Goal: Information Seeking & Learning: Learn about a topic

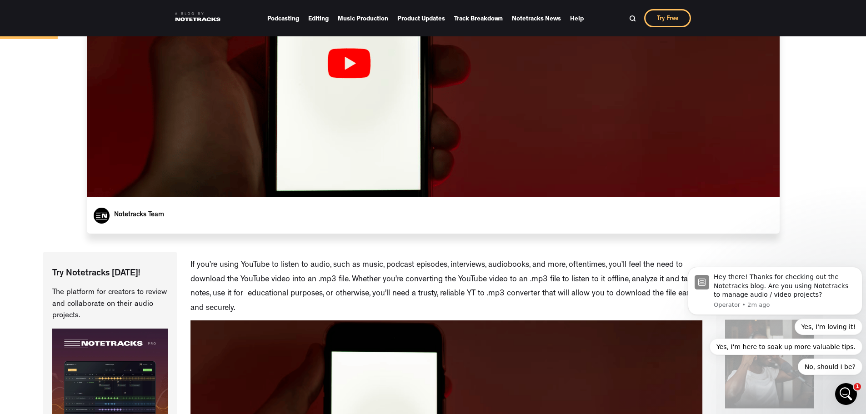
scroll to position [364, 0]
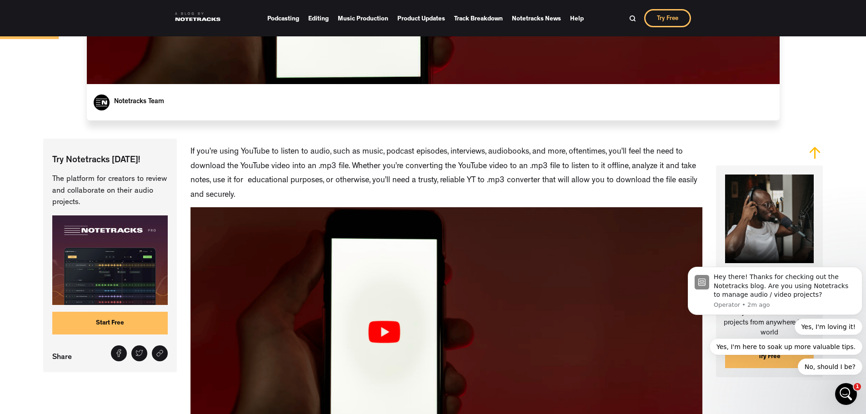
click at [387, 159] on p "If you’re using YouTube to listen to audio, such as music, podcast episodes, in…" at bounding box center [446, 173] width 512 height 57
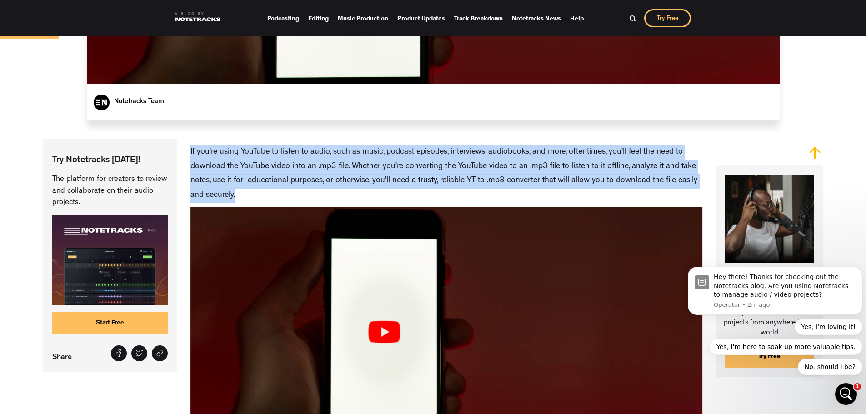
click at [387, 159] on p "If you’re using YouTube to listen to audio, such as music, podcast episodes, in…" at bounding box center [446, 173] width 512 height 57
copy p "If you’re using YouTube to listen to audio, such as music, podcast episodes, in…"
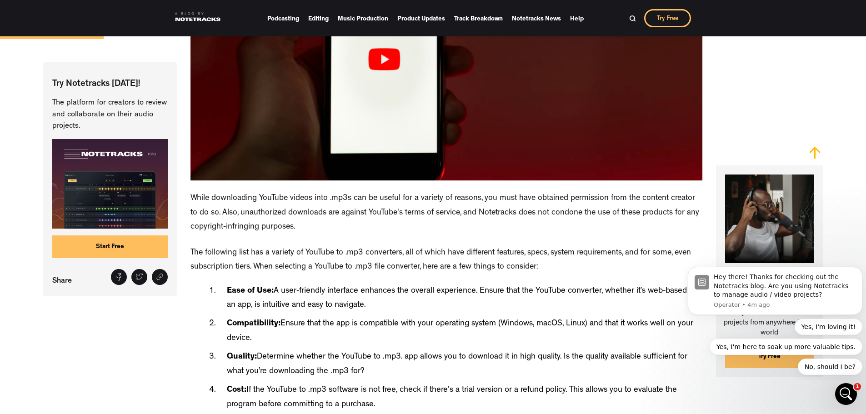
scroll to position [682, 0]
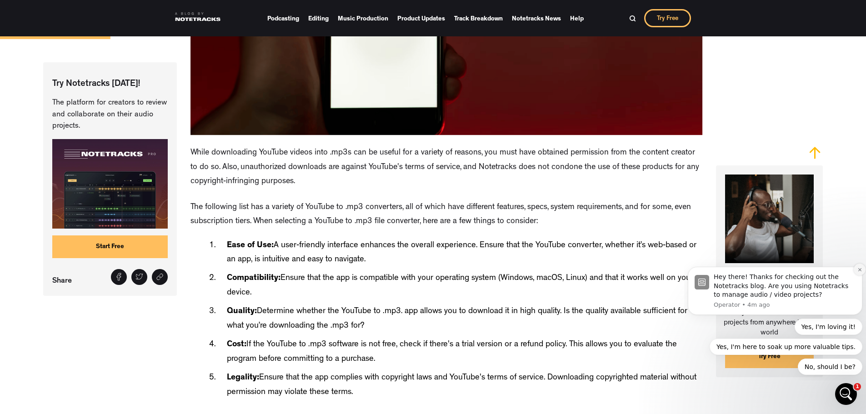
click at [859, 271] on icon "Dismiss notification" at bounding box center [859, 269] width 5 height 5
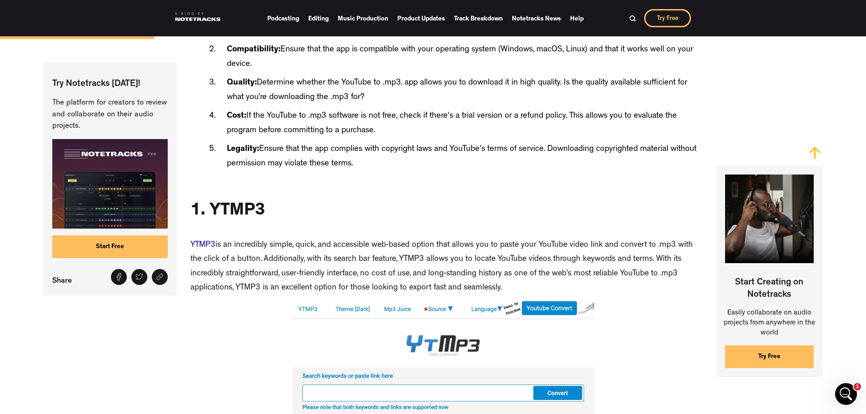
scroll to position [954, 0]
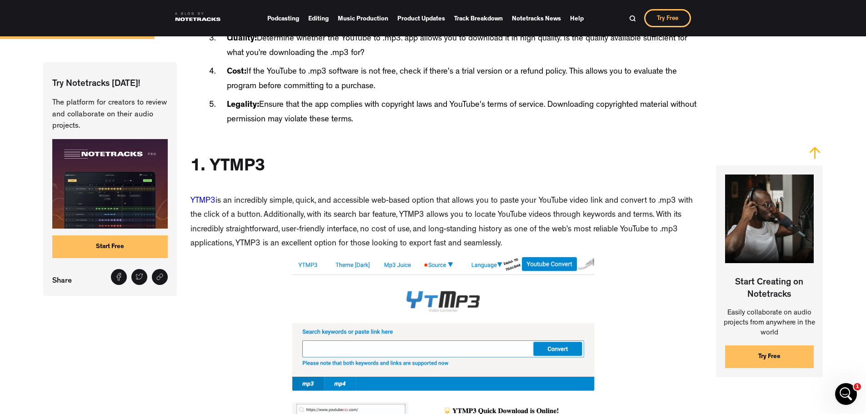
click at [397, 215] on p "YTMP3 is an incredibly simple, quick, and accessible web-based option that allo…" at bounding box center [446, 223] width 512 height 57
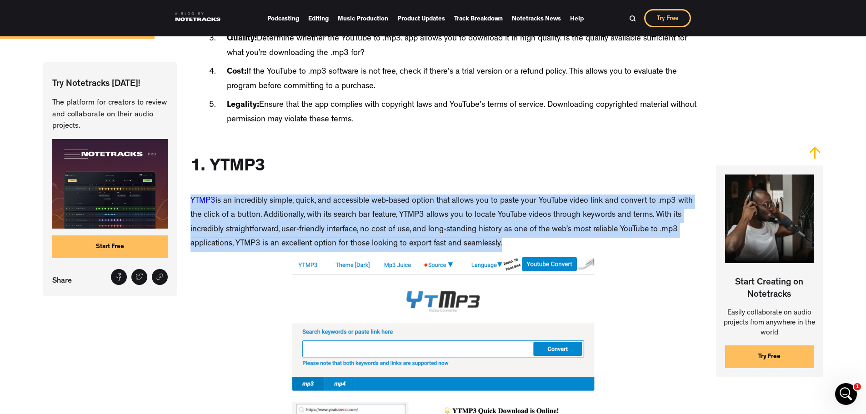
click at [397, 215] on p "YTMP3 is an incredibly simple, quick, and accessible web-based option that allo…" at bounding box center [446, 223] width 512 height 57
copy p "YTMP3 is an incredibly simple, quick, and accessible web-based option that allo…"
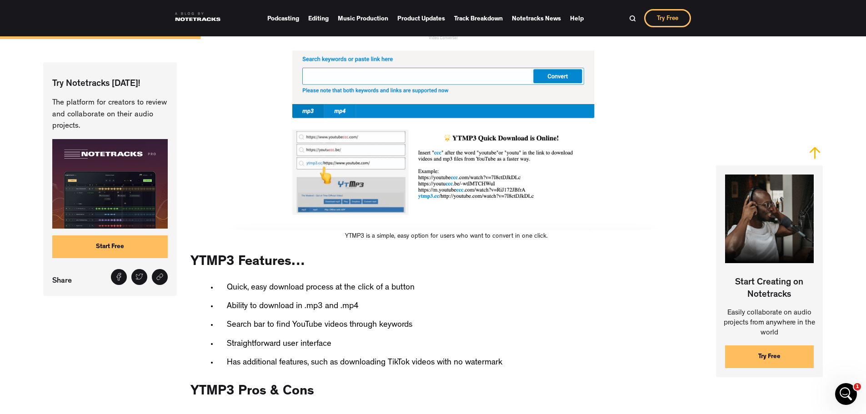
scroll to position [1272, 0]
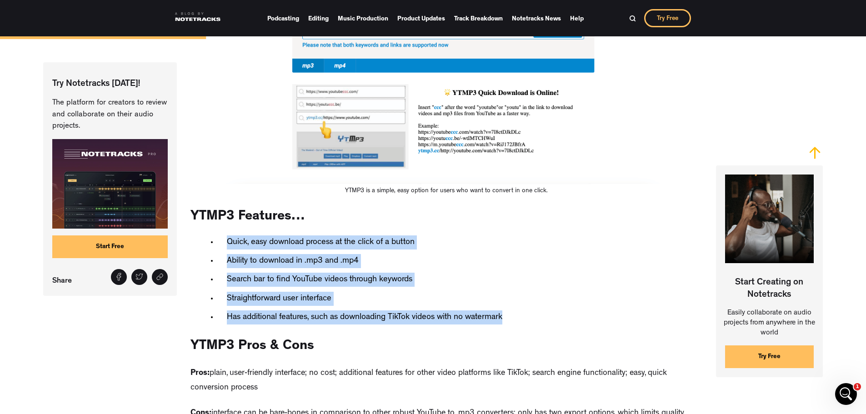
drag, startPoint x: 505, startPoint y: 323, endPoint x: 225, endPoint y: 247, distance: 290.5
copy ul "Quick, easy download process at the click of a button Ability to download in .m…"
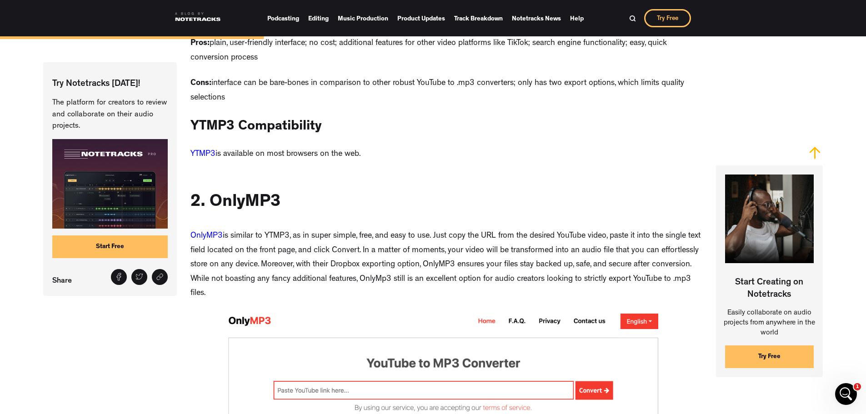
scroll to position [1636, 0]
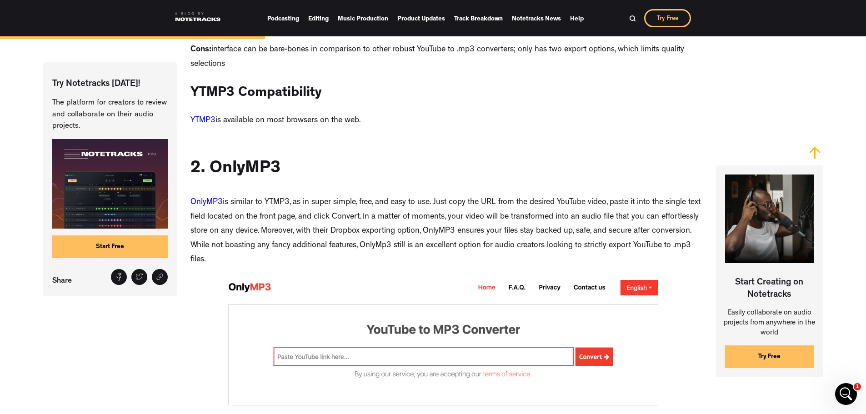
click at [478, 221] on p "OnlyMP3 is similar to YTMP3, as in super simple, free, and easy to use. Just co…" at bounding box center [446, 232] width 512 height 72
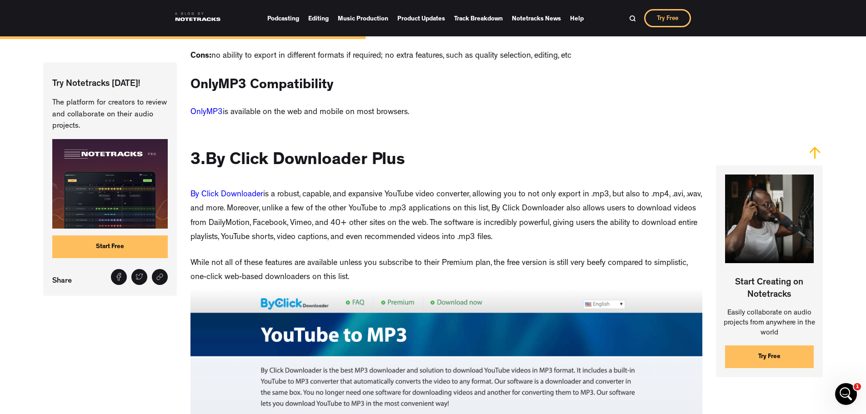
scroll to position [2318, 0]
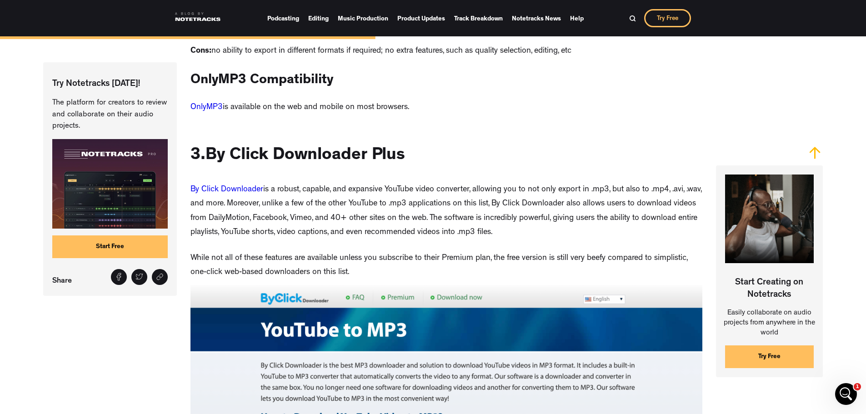
click at [488, 212] on p "By Click Downloader is a robust, capable, and expansive YouTube video converter…" at bounding box center [446, 211] width 512 height 57
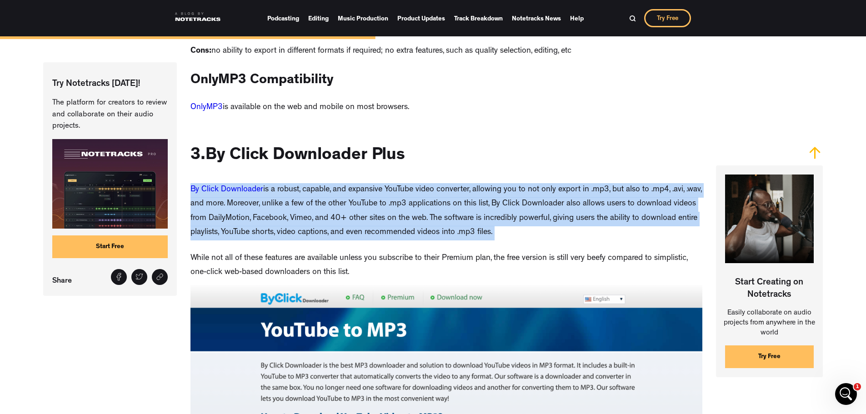
click at [488, 212] on p "By Click Downloader is a robust, capable, and expansive YouTube video converter…" at bounding box center [446, 211] width 512 height 57
copy p "By Click Downloader is a robust, capable, and expansive YouTube video converter…"
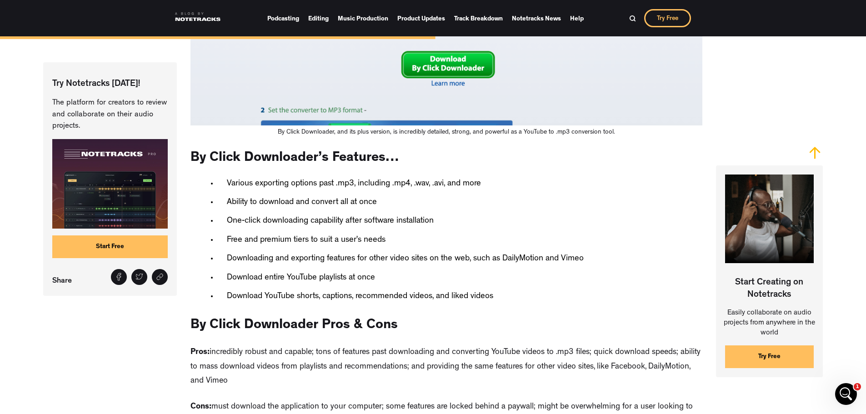
scroll to position [2727, 0]
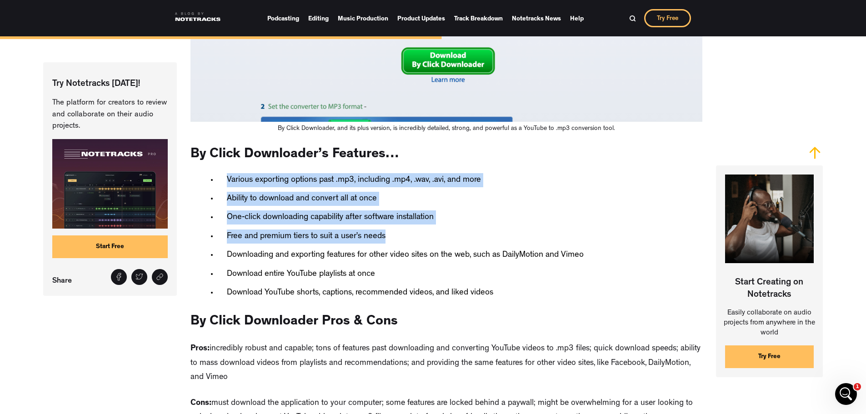
drag, startPoint x: 226, startPoint y: 189, endPoint x: 388, endPoint y: 252, distance: 174.1
click at [388, 252] on ul "Various exporting options past .mp3, including .mp4, .wav, .avi, and more Abili…" at bounding box center [386, 235] width 393 height 132
copy ul "Various exporting options past .mp3, including .mp4, .wav, .avi, and more Abili…"
click at [500, 206] on li "Ability to download and convert all at once" at bounding box center [401, 199] width 366 height 14
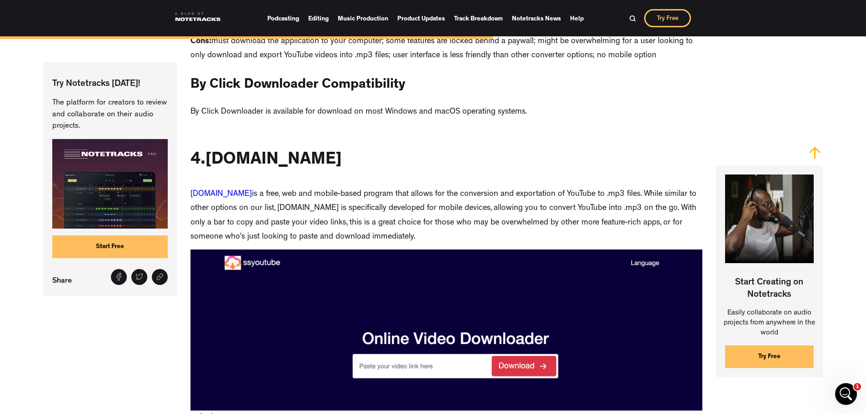
scroll to position [3090, 0]
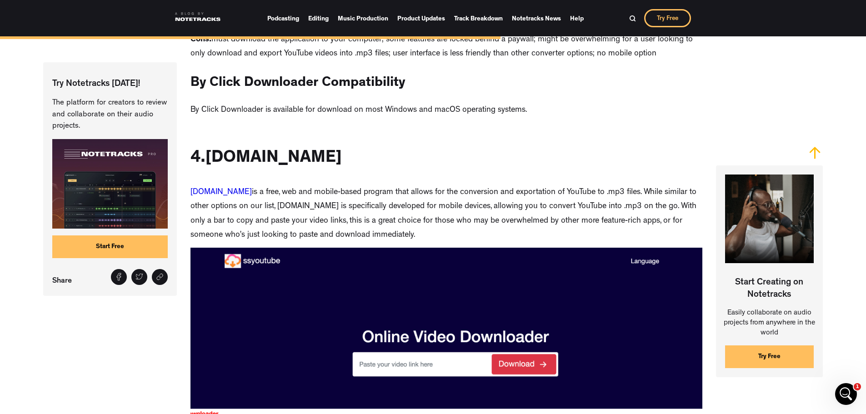
click at [401, 217] on p "[DOMAIN_NAME] is a free, web and mobile-based program that allows for the conve…" at bounding box center [446, 214] width 512 height 57
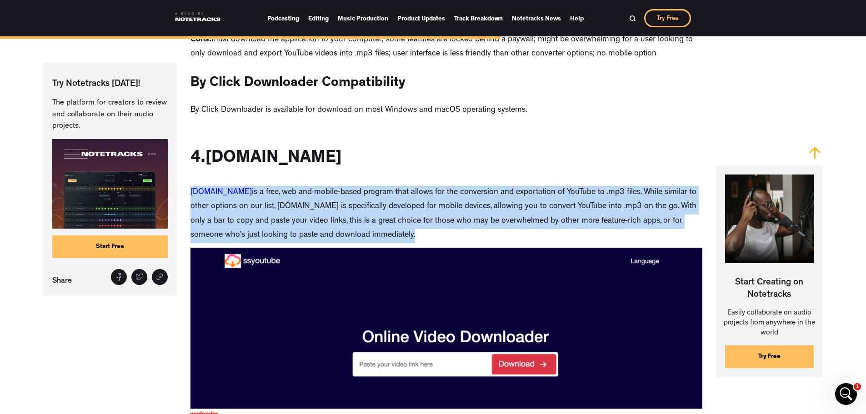
click at [401, 217] on p "[DOMAIN_NAME] is a free, web and mobile-based program that allows for the conve…" at bounding box center [446, 214] width 512 height 57
copy p "[DOMAIN_NAME] is a free, web and mobile-based program that allows for the conve…"
click at [228, 197] on link "[DOMAIN_NAME]" at bounding box center [220, 193] width 61 height 8
click at [351, 215] on p "[DOMAIN_NAME] is a free, web and mobile-based program that allows for the conve…" at bounding box center [446, 214] width 512 height 57
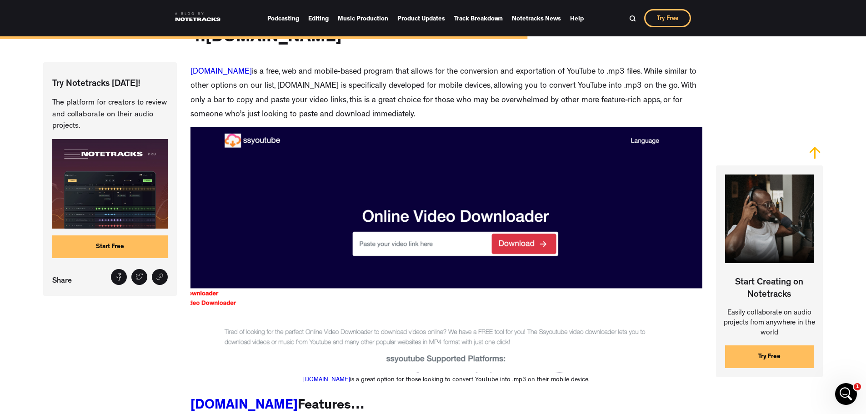
scroll to position [3119, 0]
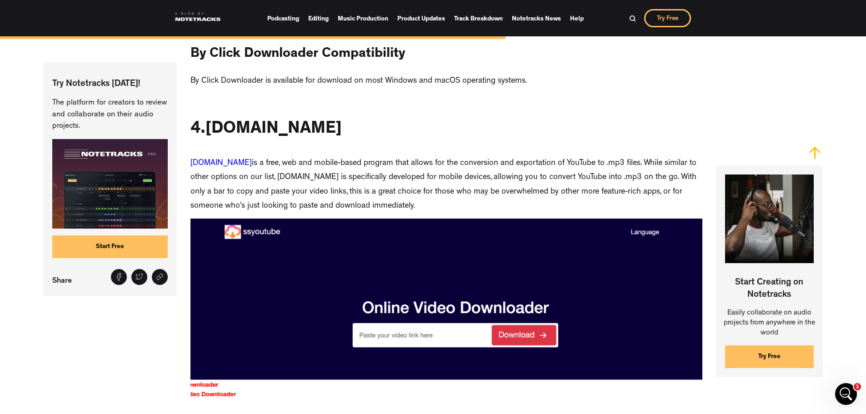
click at [387, 185] on p "[DOMAIN_NAME] is a free, web and mobile-based program that allows for the conve…" at bounding box center [446, 185] width 512 height 57
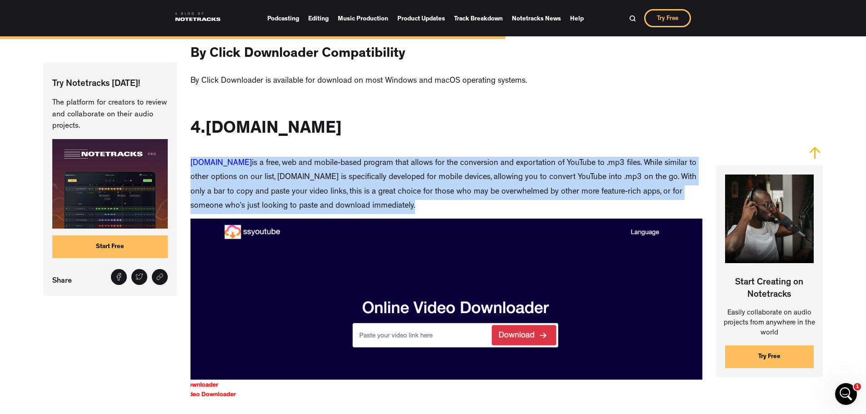
click at [387, 185] on p "[DOMAIN_NAME] is a free, web and mobile-based program that allows for the conve…" at bounding box center [446, 185] width 512 height 57
copy p "[DOMAIN_NAME] is a free, web and mobile-based program that allows for the conve…"
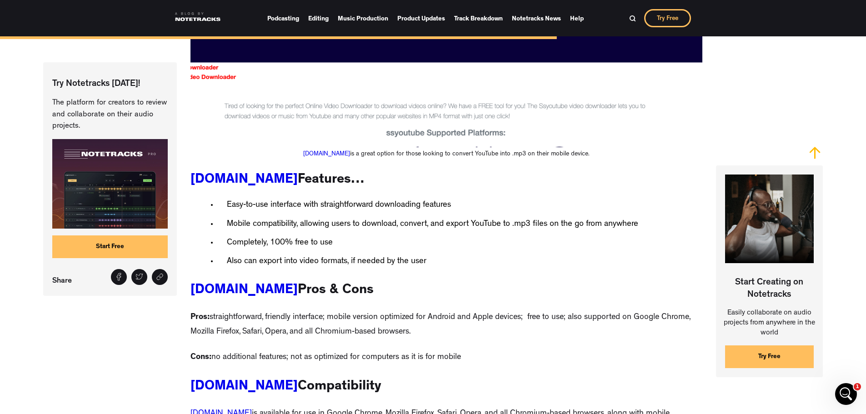
scroll to position [3438, 0]
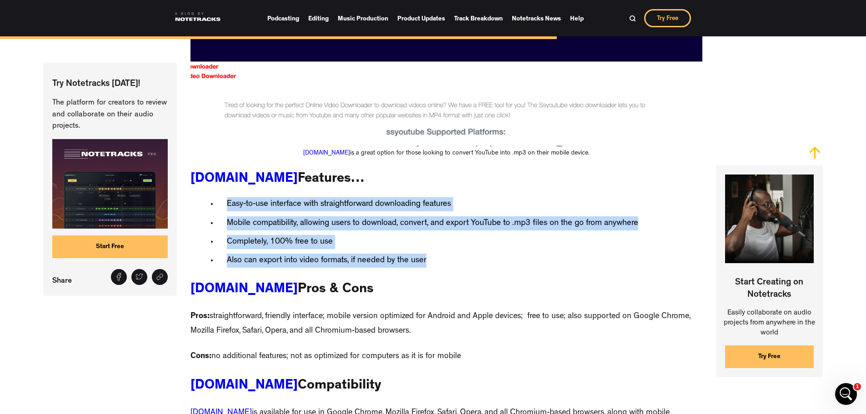
drag, startPoint x: 429, startPoint y: 274, endPoint x: 220, endPoint y: 212, distance: 219.1
click at [220, 212] on ul "Easy-to-use interface with straightforward downloading features Mobile compatib…" at bounding box center [414, 230] width 448 height 75
copy ul "Easy-to-use interface with straightforward downloading features Mobile compatib…"
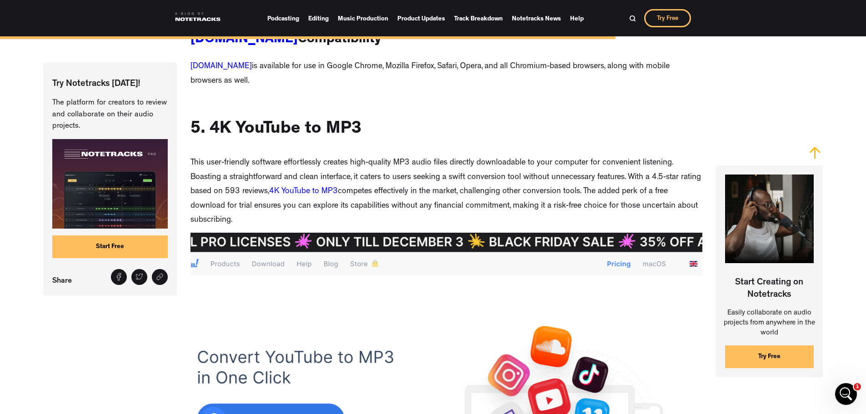
scroll to position [3801, 0]
